Goal: Task Accomplishment & Management: Manage account settings

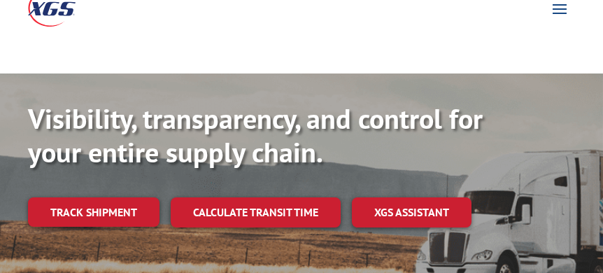
scroll to position [76, 0]
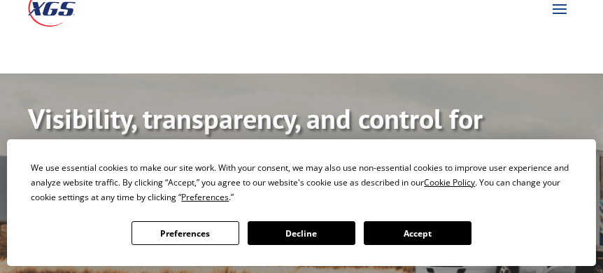
click at [113, 178] on div "We use essential cookies to make our site work. With your consent, we may also …" at bounding box center [301, 182] width 540 height 44
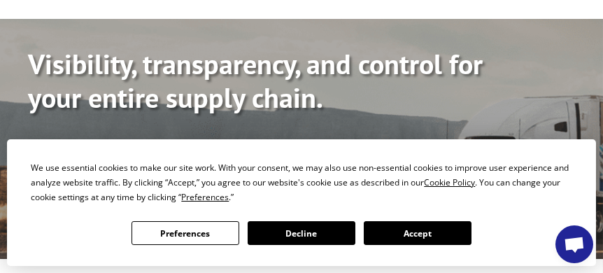
scroll to position [162, 0]
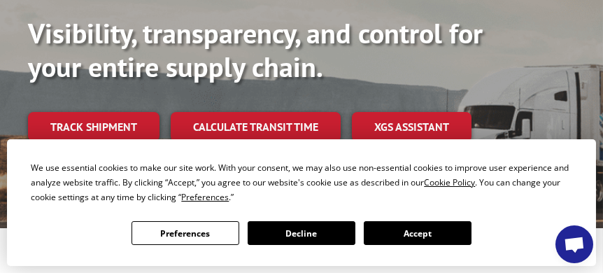
click at [193, 229] on button "Preferences" at bounding box center [185, 233] width 108 height 24
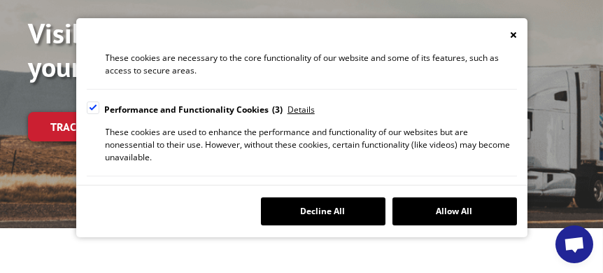
scroll to position [152, 0]
click at [91, 109] on div "Cookie Consent Preferences" at bounding box center [93, 107] width 13 height 13
click at [0, 0] on input "Performance and Functionality Cookies 3" at bounding box center [0, 0] width 0 height 0
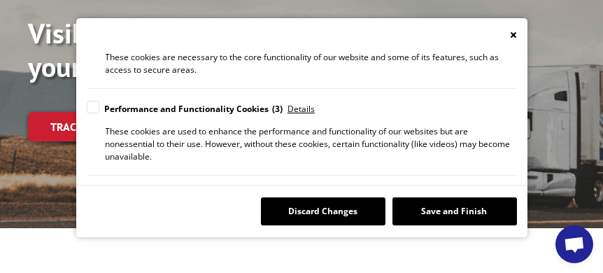
click at [89, 187] on div "Cookie Consent Preferences" at bounding box center [93, 193] width 13 height 13
click at [0, 0] on input "Analytics and Customization Cookies 10" at bounding box center [0, 0] width 0 height 0
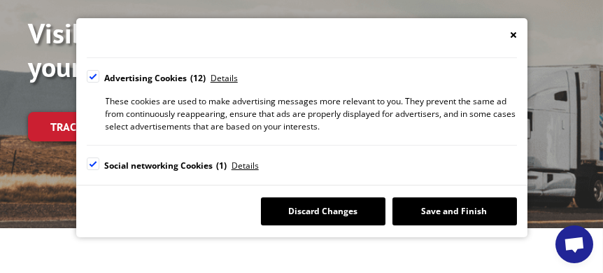
scroll to position [354, 0]
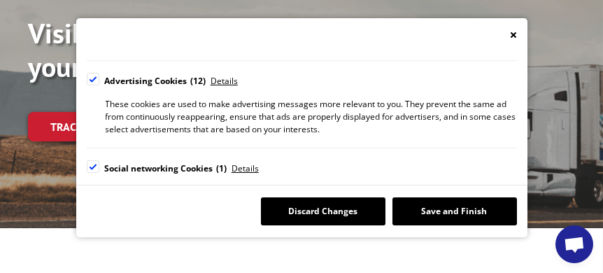
click at [94, 73] on div "Cookie Consent Preferences" at bounding box center [93, 79] width 13 height 13
click at [0, 0] on input "Advertising Cookies 12" at bounding box center [0, 0] width 0 height 0
click at [87, 160] on div "Cookie Consent Preferences" at bounding box center [93, 166] width 13 height 13
click at [0, 0] on input "Social networking Cookies 1" at bounding box center [0, 0] width 0 height 0
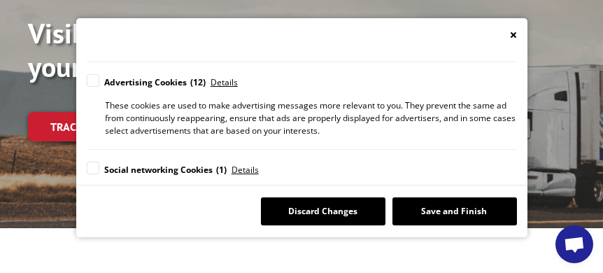
scroll to position [452, 0]
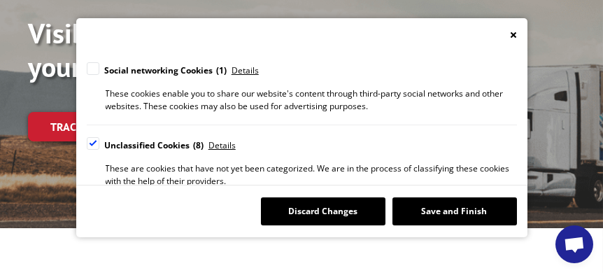
click at [93, 137] on div "Cookie Consent Preferences" at bounding box center [93, 143] width 13 height 13
click at [0, 0] on input "Unclassified Cookies 8" at bounding box center [0, 0] width 0 height 0
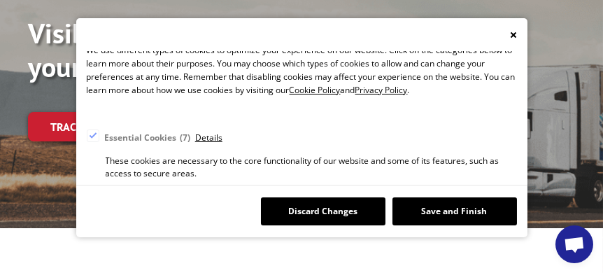
scroll to position [51, 0]
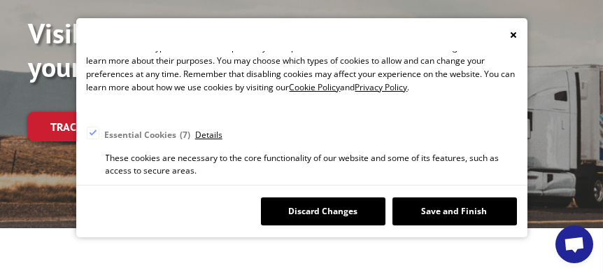
click at [459, 217] on button "Save and Finish" at bounding box center [454, 211] width 124 height 28
